Goal: Communication & Community: Answer question/provide support

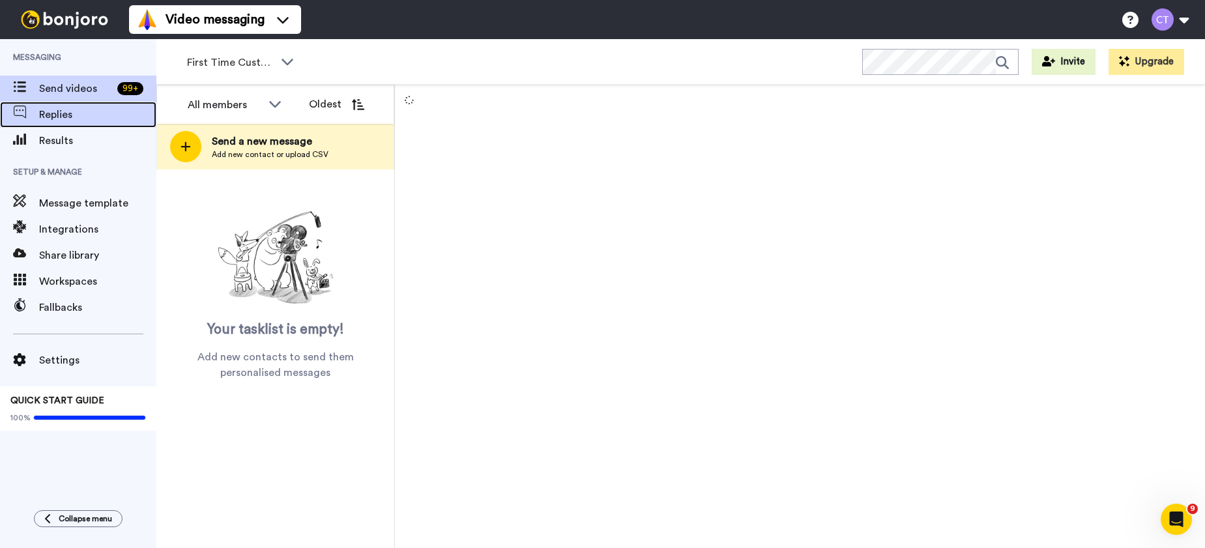
click at [81, 123] on div "Replies" at bounding box center [78, 115] width 156 height 26
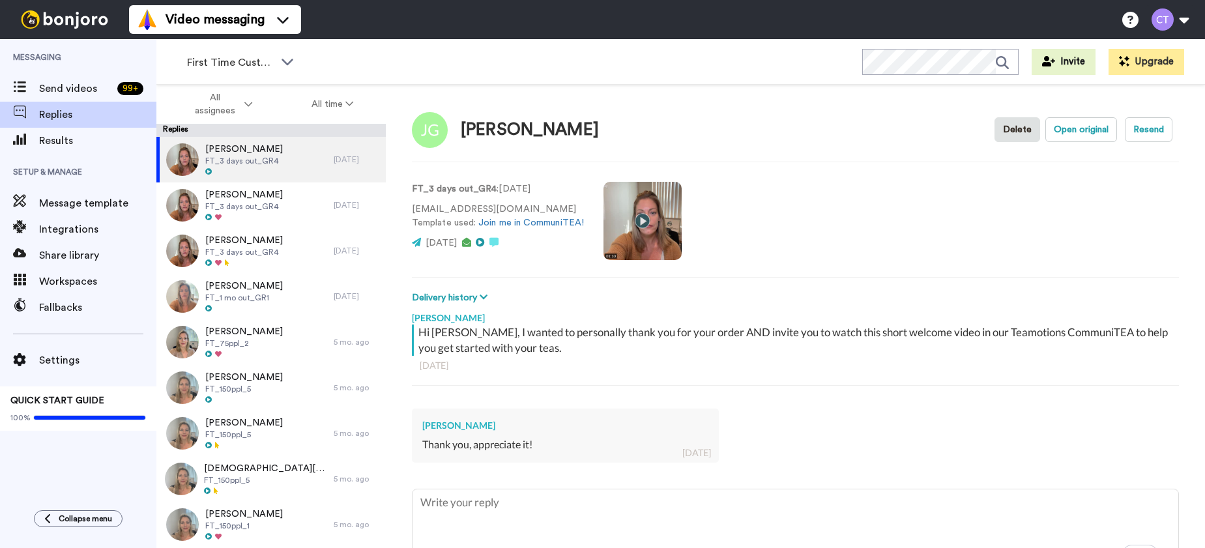
type textarea "x"
click at [70, 89] on span "Send videos" at bounding box center [75, 89] width 73 height 16
